Goal: Transaction & Acquisition: Book appointment/travel/reservation

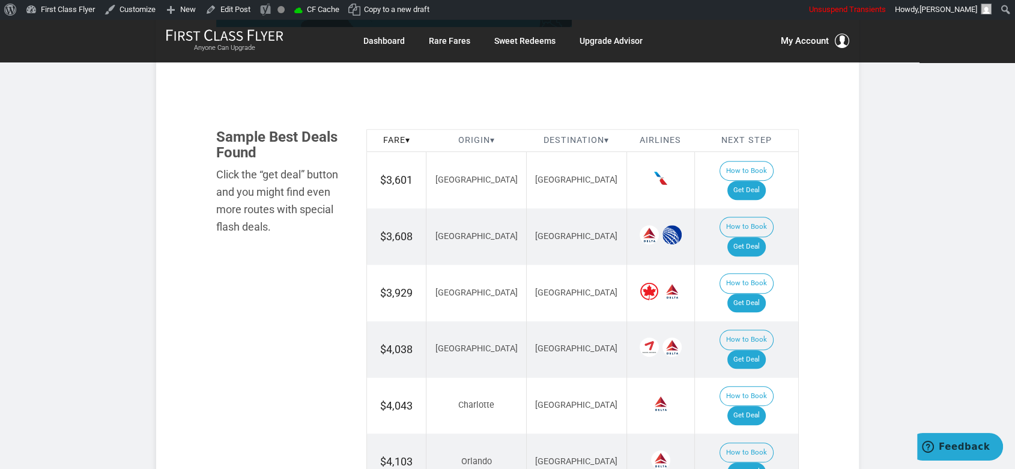
scroll to position [467, 0]
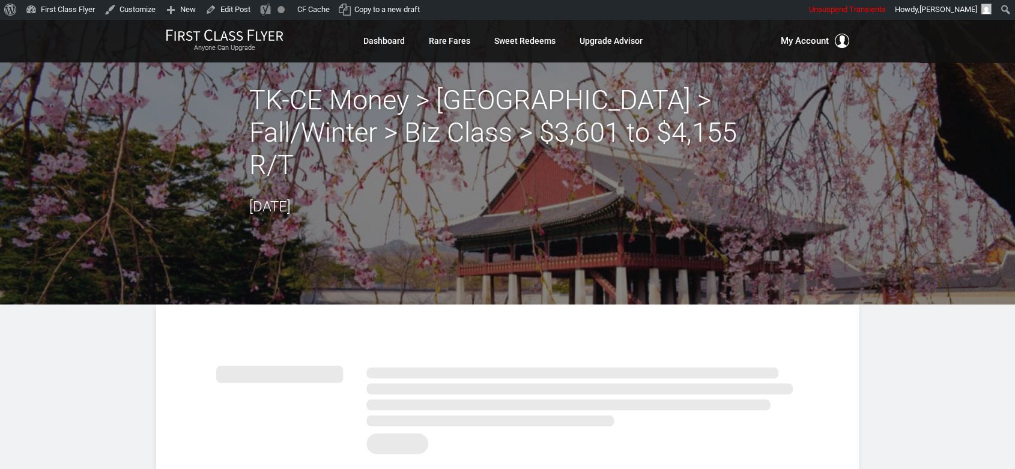
drag, startPoint x: 877, startPoint y: 337, endPoint x: 891, endPoint y: 321, distance: 21.7
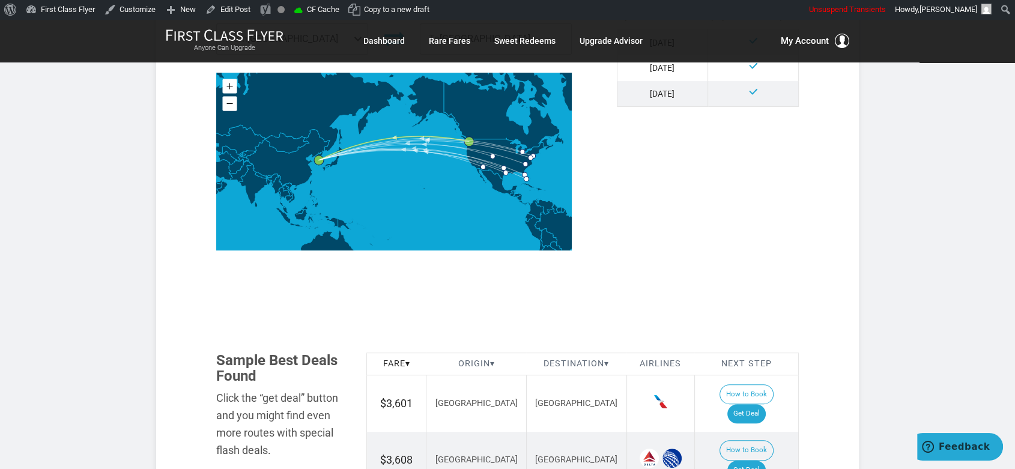
scroll to position [668, 0]
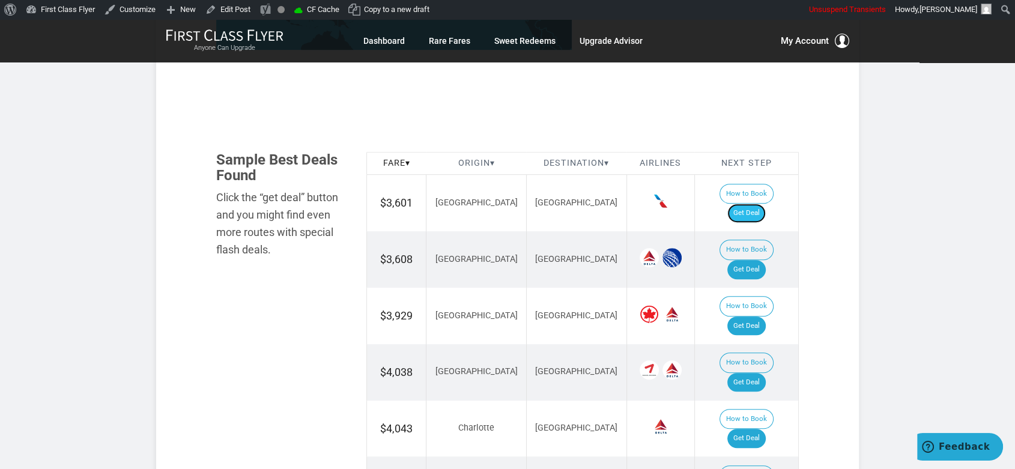
click at [766, 204] on link "Get Deal" at bounding box center [747, 213] width 38 height 19
click at [762, 260] on link "Get Deal" at bounding box center [747, 269] width 38 height 19
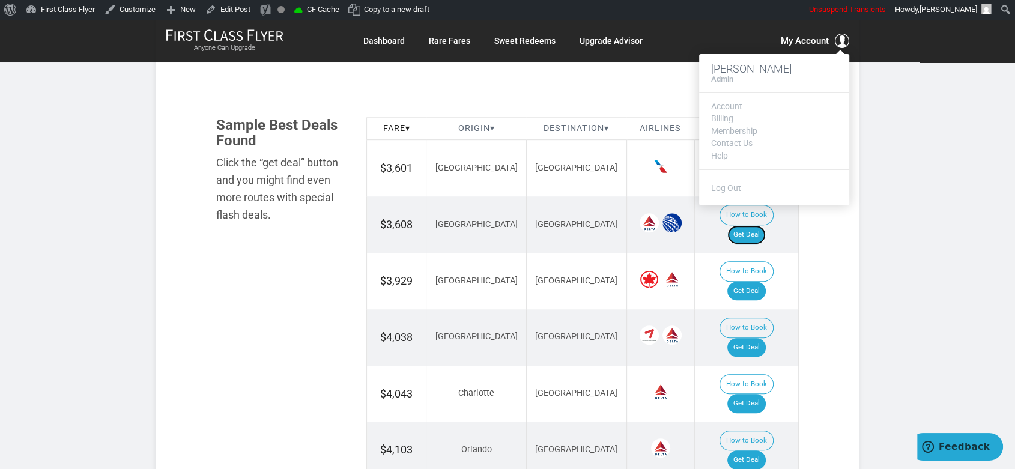
scroll to position [734, 0]
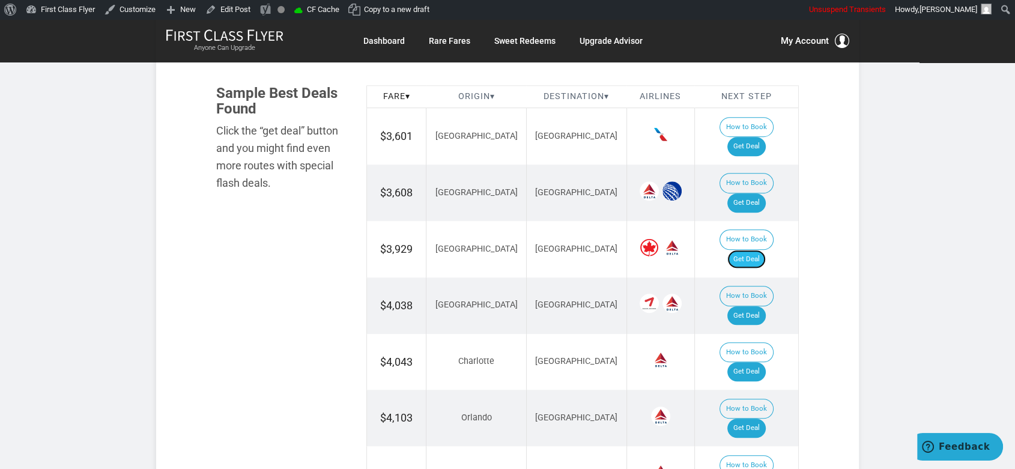
click at [766, 250] on link "Get Deal" at bounding box center [747, 259] width 38 height 19
drag, startPoint x: 754, startPoint y: 221, endPoint x: 773, endPoint y: 219, distance: 18.7
click at [755, 306] on link "Get Deal" at bounding box center [747, 315] width 38 height 19
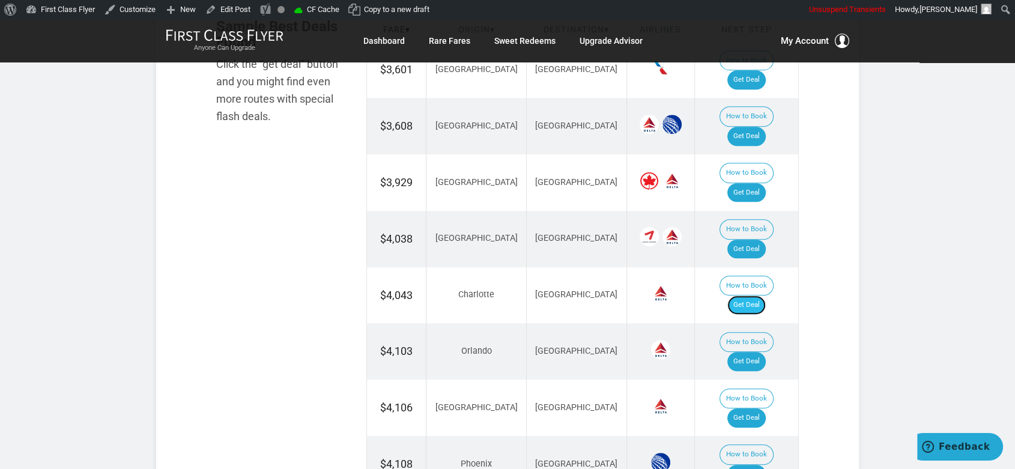
click at [766, 296] on link "Get Deal" at bounding box center [747, 305] width 38 height 19
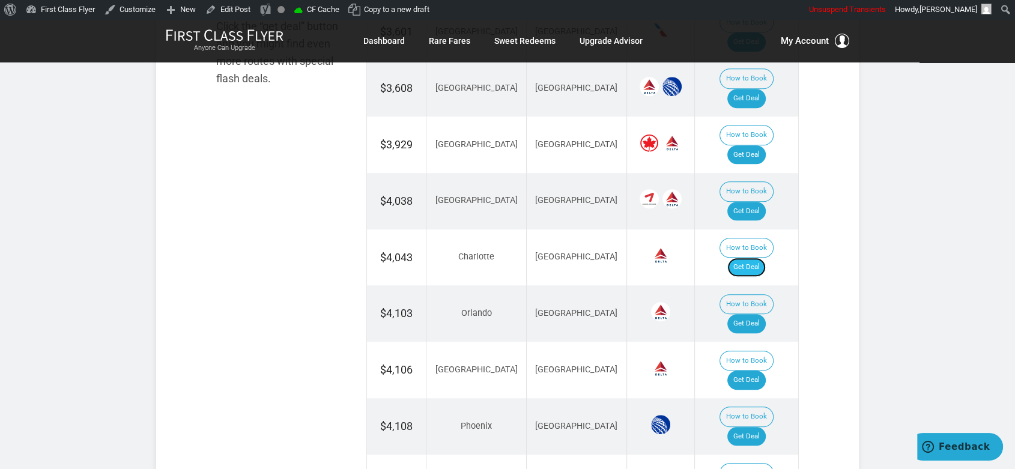
scroll to position [868, 0]
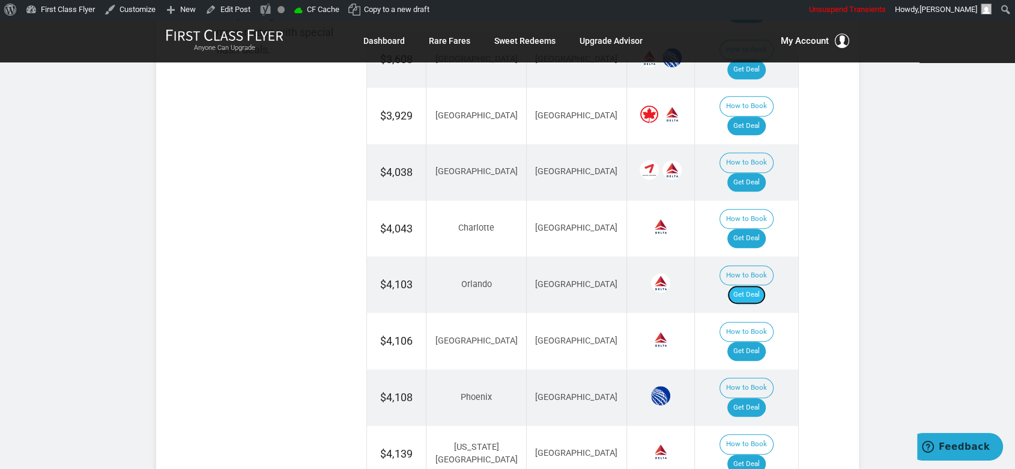
click at [764, 285] on link "Get Deal" at bounding box center [747, 294] width 38 height 19
click at [755, 342] on link "Get Deal" at bounding box center [747, 351] width 38 height 19
click at [753, 398] on link "Get Deal" at bounding box center [747, 407] width 38 height 19
click at [750, 455] on link "Get Deal" at bounding box center [747, 464] width 38 height 19
